Goal: Check status

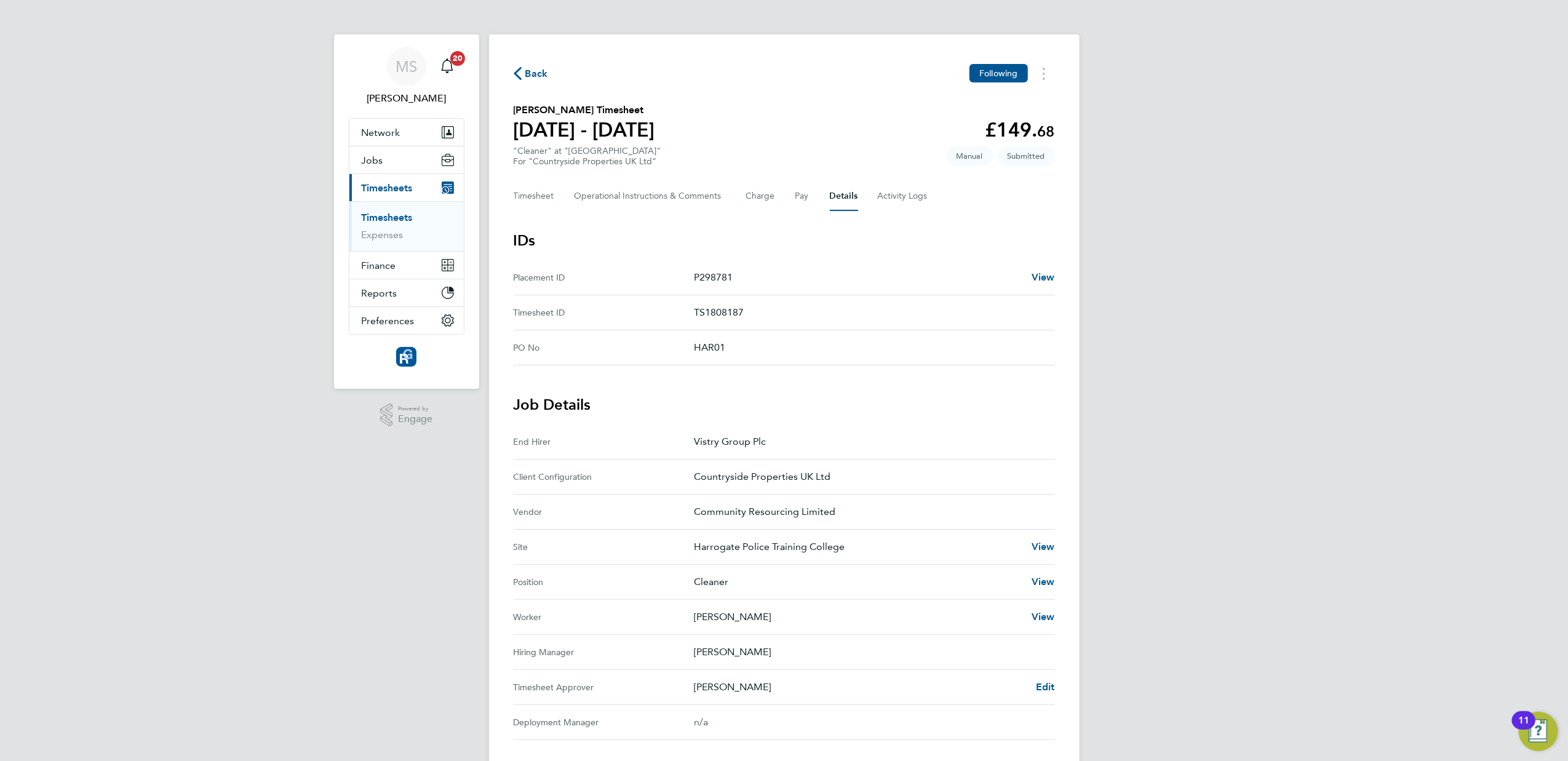
click at [529, 71] on span "Back" at bounding box center [537, 73] width 23 height 14
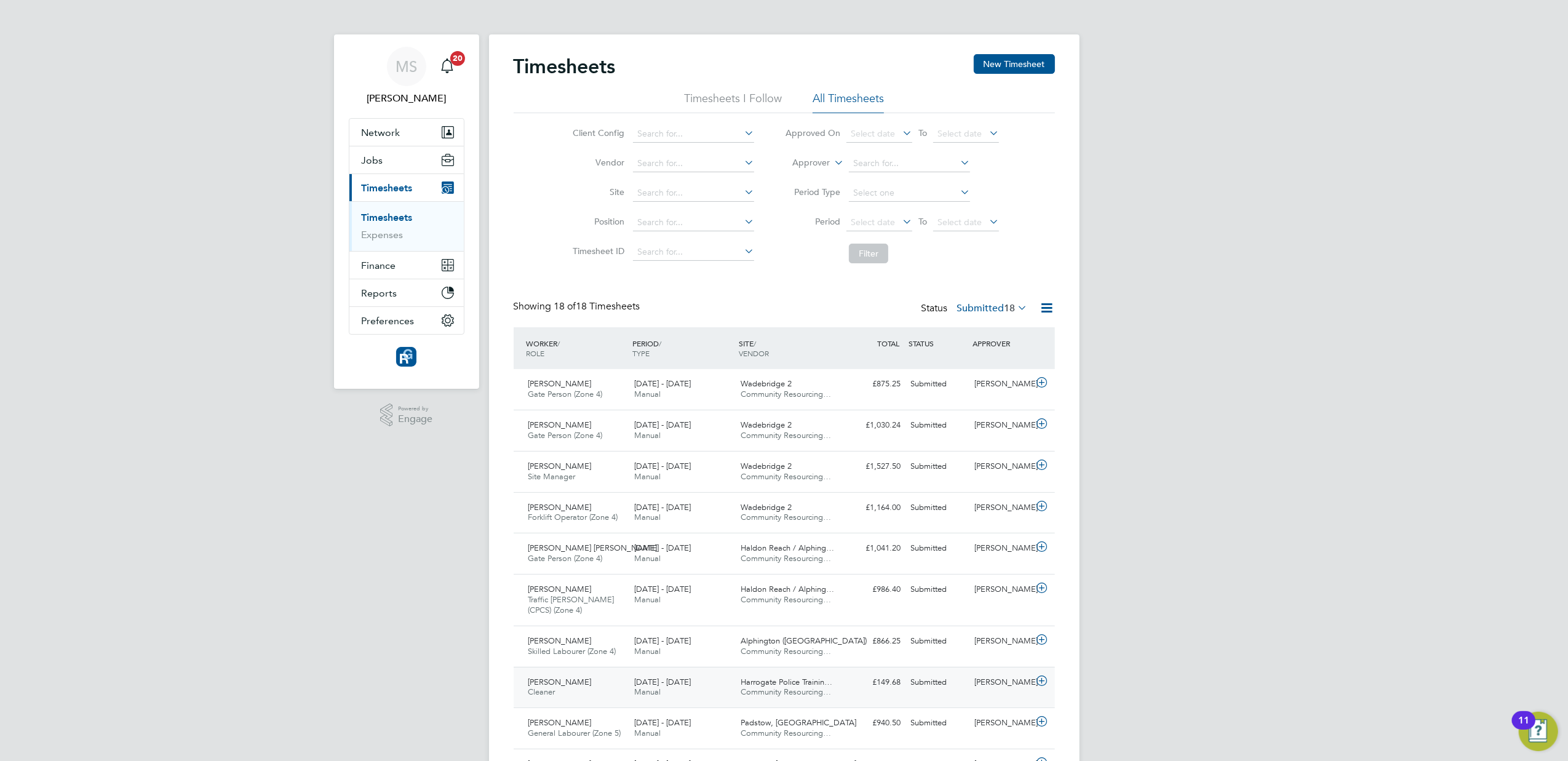
click at [554, 678] on div "[PERSON_NAME] Cleaner [DATE] - [DATE]" at bounding box center [577, 688] width 106 height 31
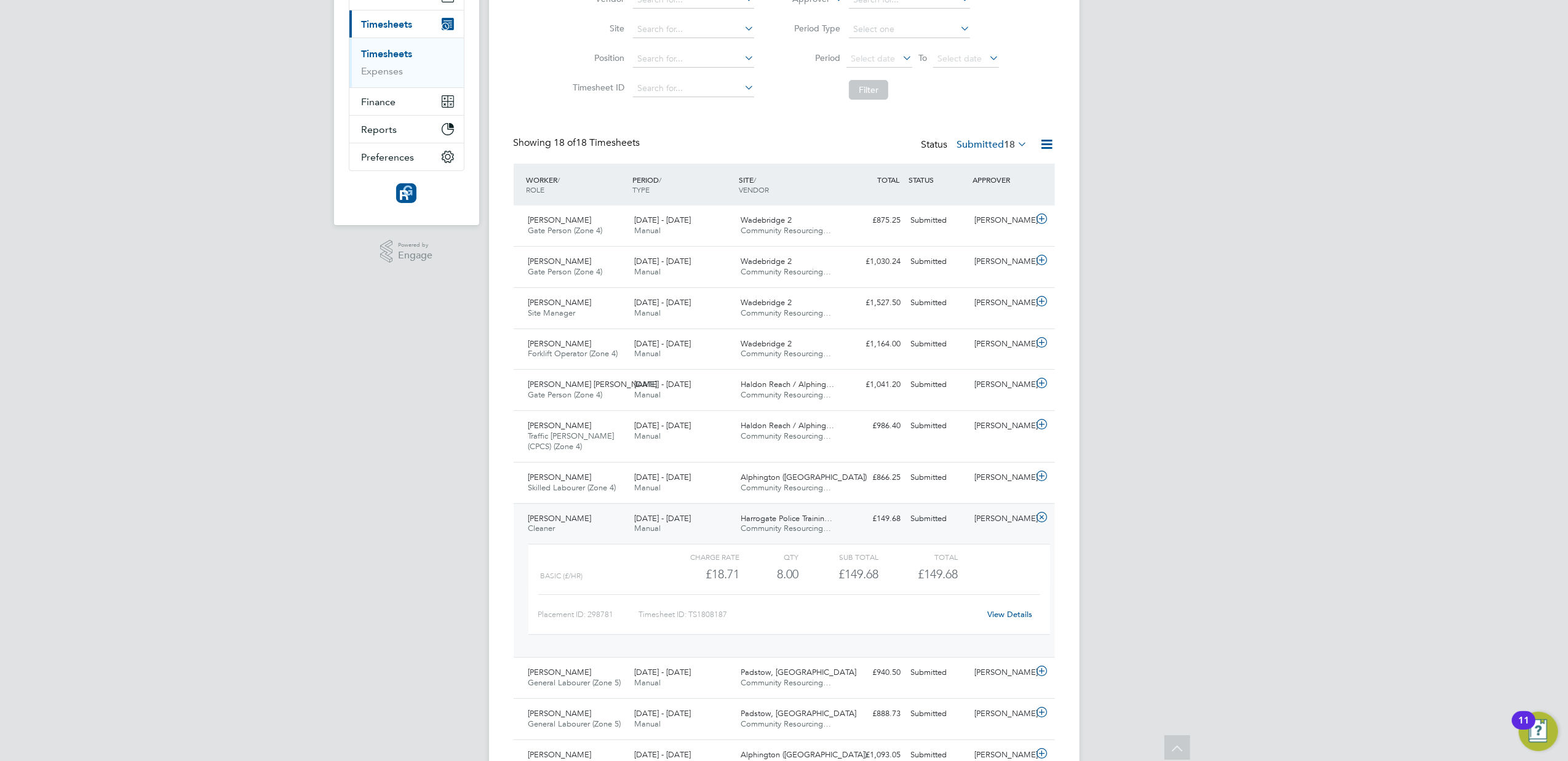
click at [1005, 613] on link "View Details" at bounding box center [1009, 614] width 45 height 10
